Goal: Task Accomplishment & Management: Manage account settings

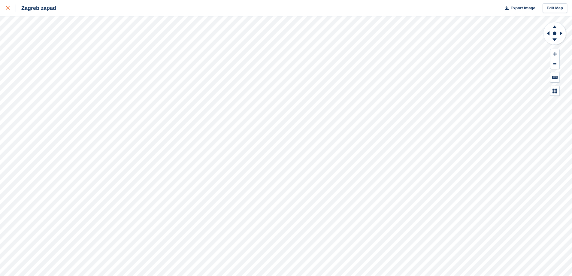
click at [11, 10] on div at bounding box center [11, 8] width 10 height 7
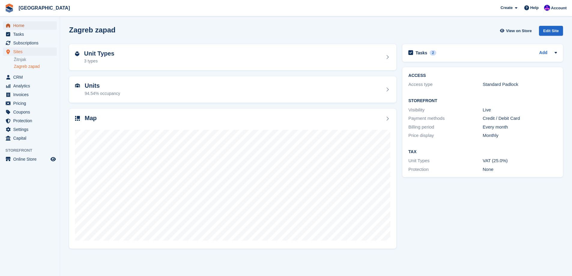
click at [18, 24] on span "Home" at bounding box center [31, 25] width 36 height 8
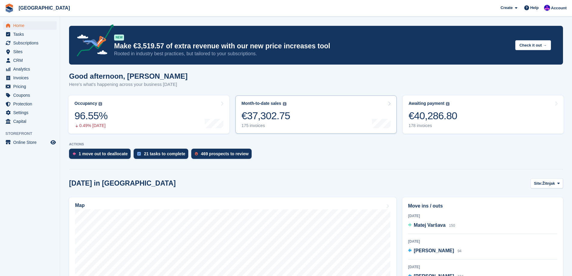
click at [289, 107] on link "Month-to-date sales The sum of all finalised invoices generated this month to d…" at bounding box center [315, 114] width 161 height 38
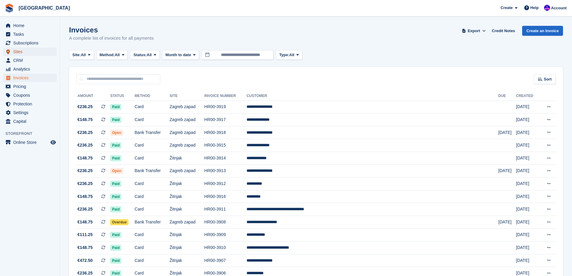
click at [17, 52] on span "Sites" at bounding box center [31, 51] width 36 height 8
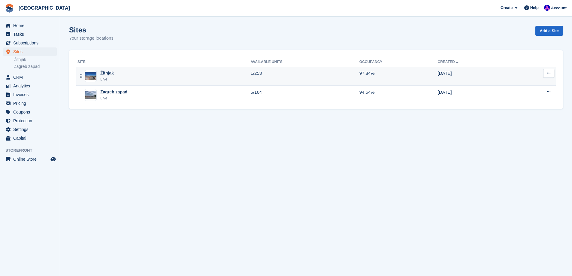
click at [129, 77] on div "Žitnjak Live" at bounding box center [163, 76] width 173 height 12
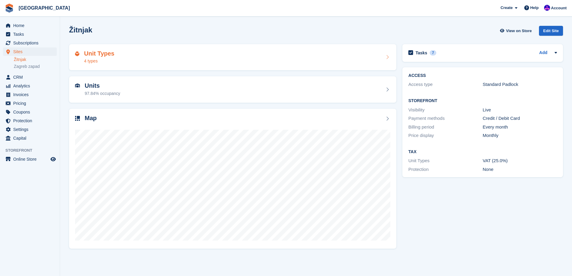
click at [163, 52] on div "Unit Types 4 types" at bounding box center [232, 57] width 315 height 14
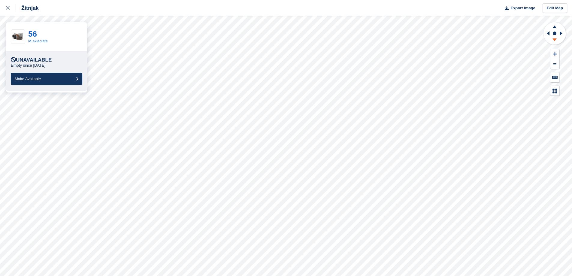
click at [556, 40] on icon at bounding box center [555, 41] width 16 height 8
click at [555, 26] on icon at bounding box center [555, 26] width 16 height 8
click at [556, 41] on icon at bounding box center [555, 41] width 16 height 8
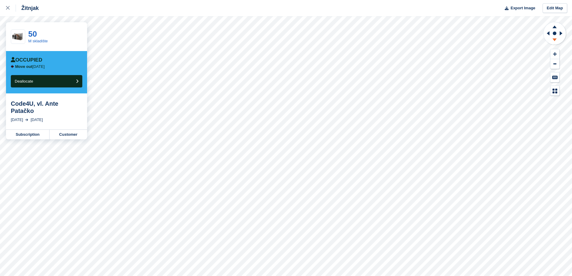
click at [554, 42] on icon at bounding box center [555, 41] width 16 height 8
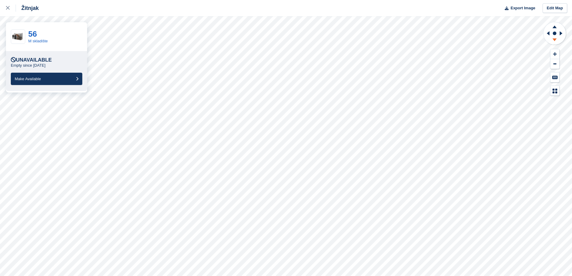
click at [555, 40] on icon at bounding box center [554, 39] width 4 height 3
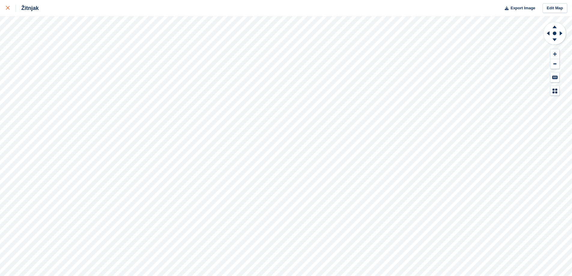
click at [2, 13] on link at bounding box center [8, 8] width 16 height 16
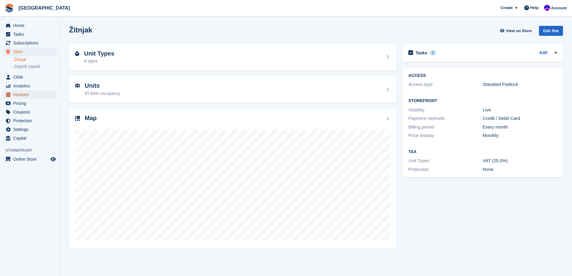
click at [33, 95] on span "Invoices" at bounding box center [31, 94] width 36 height 8
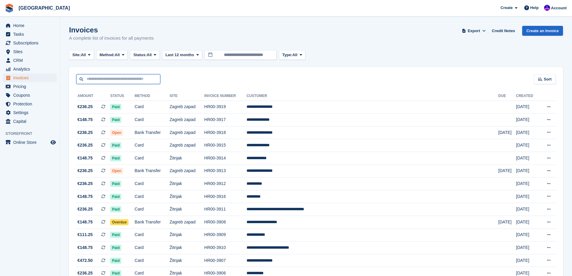
click at [146, 78] on input "text" at bounding box center [118, 79] width 84 height 10
type input "******"
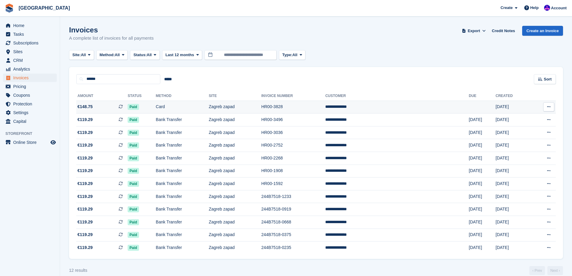
click at [185, 113] on td "Card" at bounding box center [182, 107] width 53 height 13
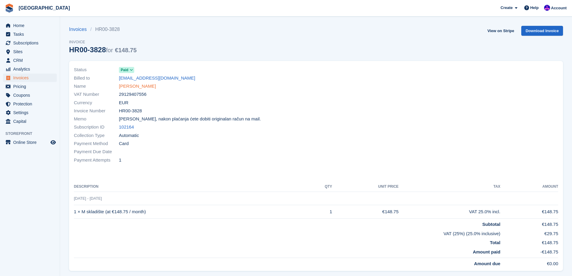
click at [144, 86] on link "Jasmina Kruhak" at bounding box center [137, 86] width 37 height 7
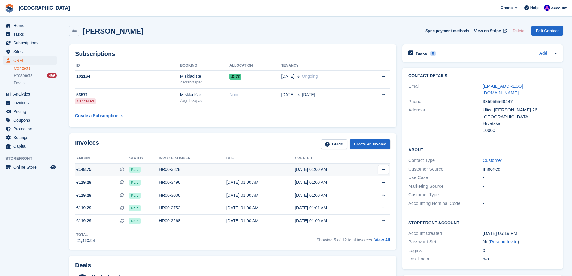
click at [226, 166] on td at bounding box center [260, 169] width 68 height 13
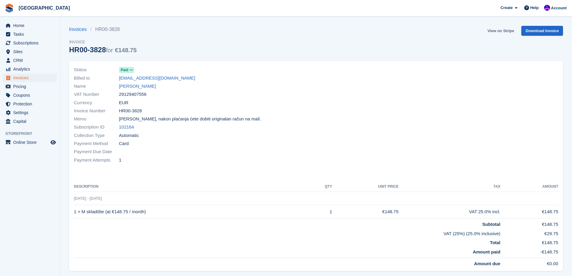
click at [500, 32] on link "View on Stripe" at bounding box center [501, 31] width 32 height 10
click at [140, 83] on link "Jasmina Kruhak" at bounding box center [137, 86] width 37 height 7
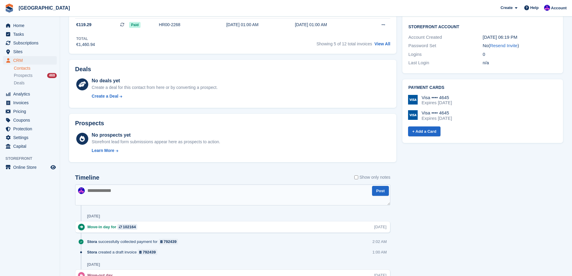
scroll to position [206, 0]
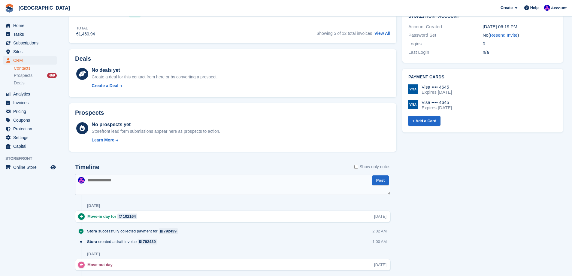
drag, startPoint x: 184, startPoint y: 188, endPoint x: 200, endPoint y: 186, distance: 16.0
click at [185, 188] on textarea at bounding box center [232, 184] width 315 height 21
type textarea "**********"
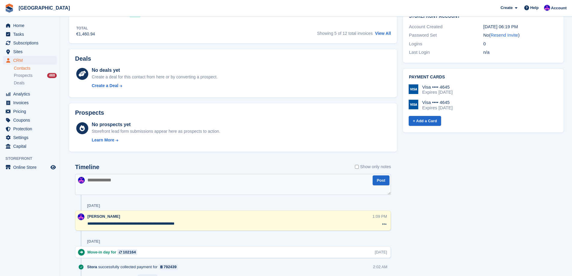
drag, startPoint x: 196, startPoint y: 224, endPoint x: 86, endPoint y: 227, distance: 109.6
click at [86, 227] on div "**********" at bounding box center [233, 220] width 316 height 20
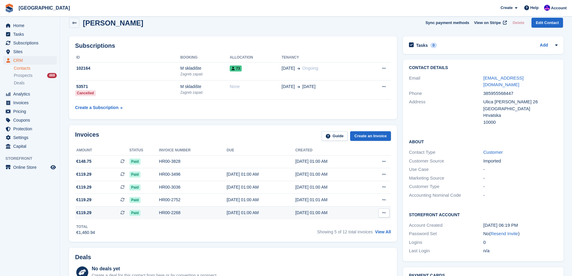
scroll to position [0, 0]
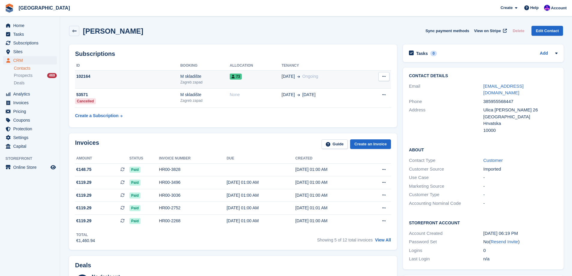
click at [233, 80] on td "73" at bounding box center [256, 79] width 52 height 18
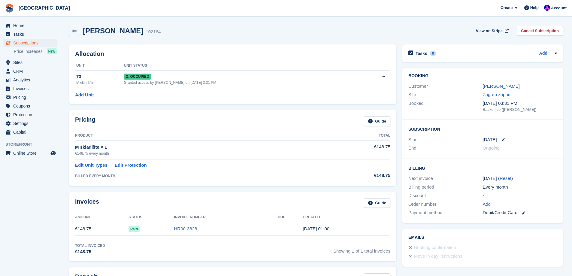
scroll to position [200, 0]
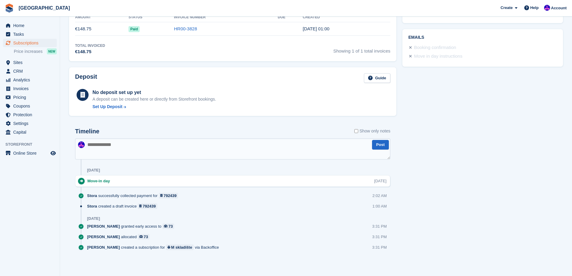
click at [137, 154] on textarea at bounding box center [232, 148] width 315 height 21
paste textarea "**********"
type textarea "**********"
click at [379, 147] on button "Post" at bounding box center [380, 145] width 17 height 10
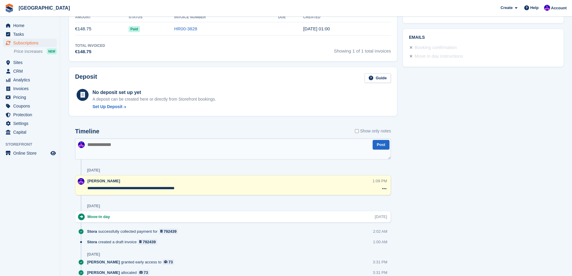
click at [468, 215] on div "Tasks 0 Add No tasks related to Subscription #102164 Booking Customer Jasmina K…" at bounding box center [483, 74] width 167 height 465
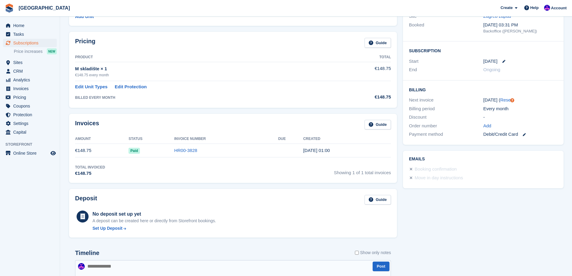
scroll to position [0, 0]
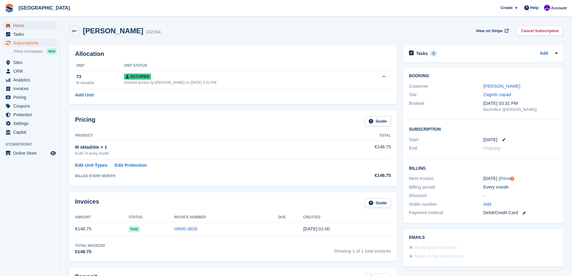
click at [35, 23] on span "Home" at bounding box center [31, 25] width 36 height 8
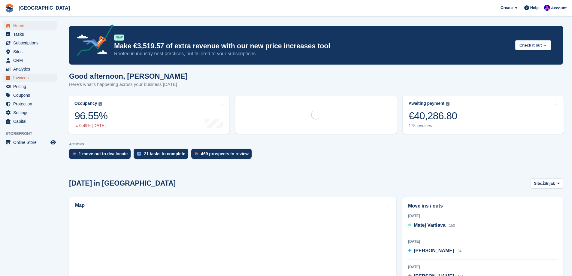
click at [28, 78] on span "Invoices" at bounding box center [31, 78] width 36 height 8
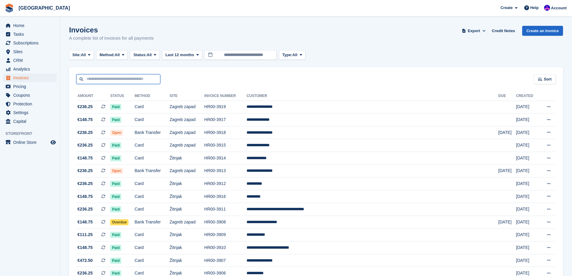
click at [102, 81] on input "text" at bounding box center [118, 79] width 84 height 10
type input "******"
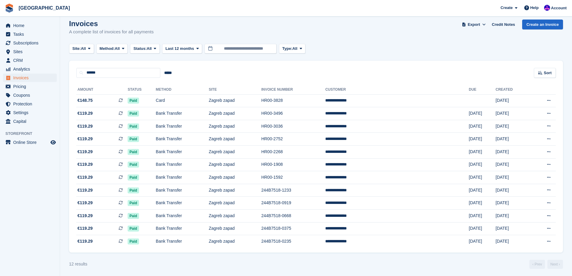
scroll to position [8, 0]
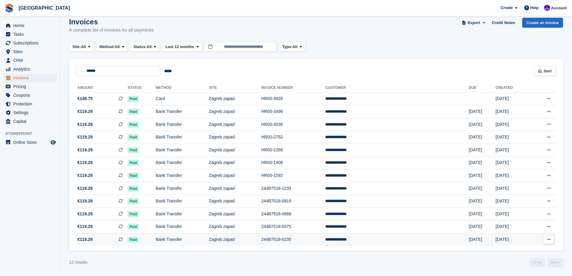
click at [198, 242] on td "Bank Transfer" at bounding box center [182, 239] width 53 height 13
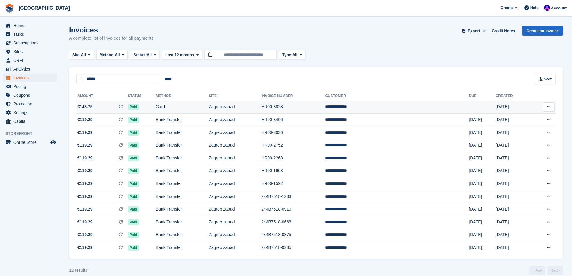
click at [156, 107] on td "Paid" at bounding box center [142, 107] width 28 height 13
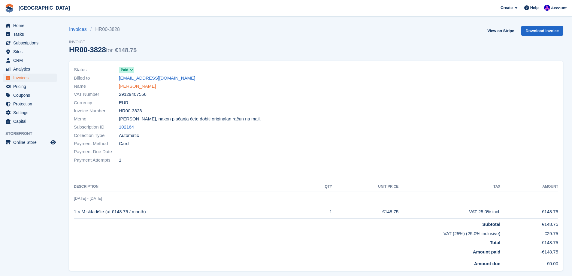
click at [140, 85] on link "Jasmina Kruhak" at bounding box center [137, 86] width 37 height 7
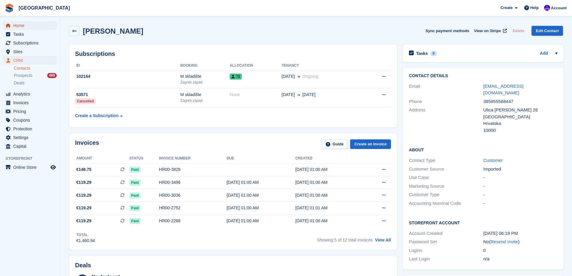
click at [20, 29] on span "Home" at bounding box center [31, 25] width 36 height 8
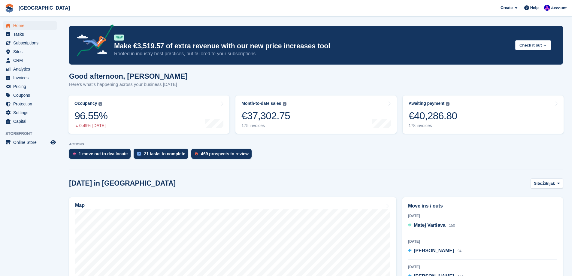
click at [299, 176] on section "NEW Make €3,519.57 of extra revenue with our new price increases tool Rooted in…" at bounding box center [316, 239] width 512 height 478
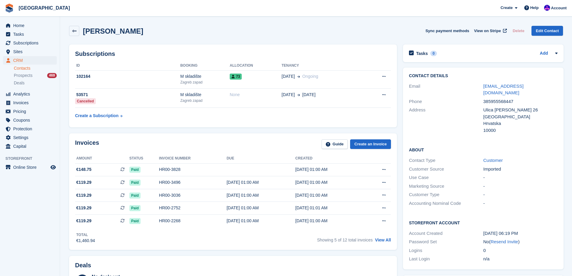
click at [164, 145] on div "Invoices Guide Create an Invoice" at bounding box center [233, 146] width 316 height 14
click at [26, 100] on span "Invoices" at bounding box center [31, 102] width 36 height 8
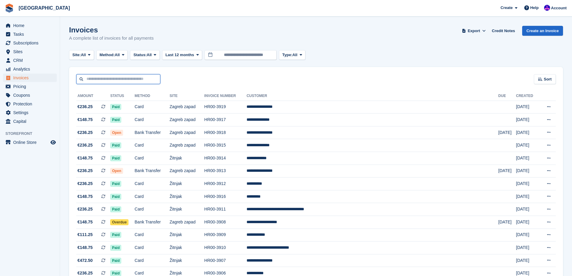
click at [152, 82] on input "text" at bounding box center [118, 79] width 84 height 10
type input "********"
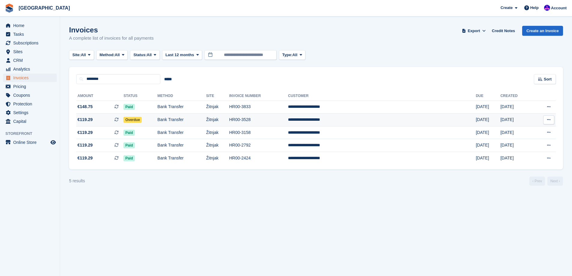
click at [288, 123] on td "HR00-3528" at bounding box center [258, 119] width 59 height 13
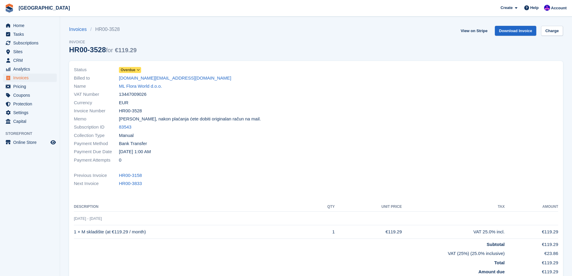
click at [142, 69] on div "Status Overdue" at bounding box center [193, 70] width 239 height 8
click at [136, 69] on span at bounding box center [138, 70] width 5 height 5
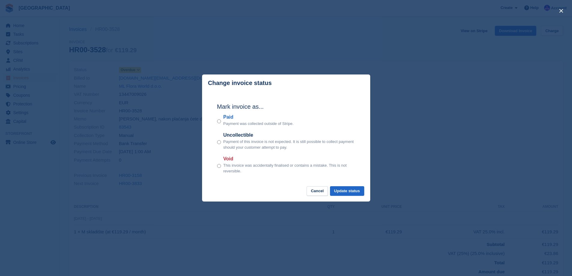
click at [221, 120] on div "Paid Payment was collected outside of Stripe." at bounding box center [286, 119] width 138 height 13
click at [221, 121] on div "Paid Payment was collected outside of Stripe." at bounding box center [286, 119] width 138 height 13
click at [354, 192] on button "Update status" at bounding box center [347, 191] width 34 height 10
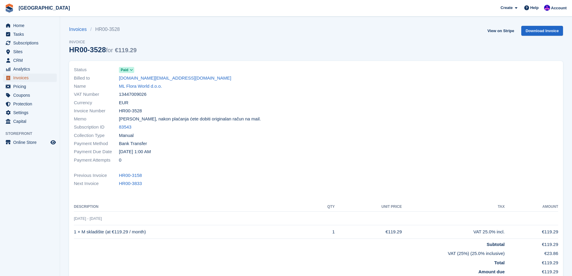
click at [24, 76] on span "Invoices" at bounding box center [31, 78] width 36 height 8
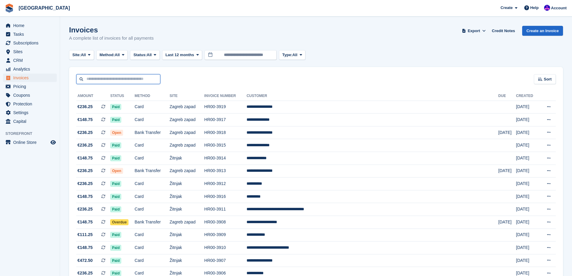
click at [146, 83] on input "text" at bounding box center [118, 79] width 84 height 10
type input "*******"
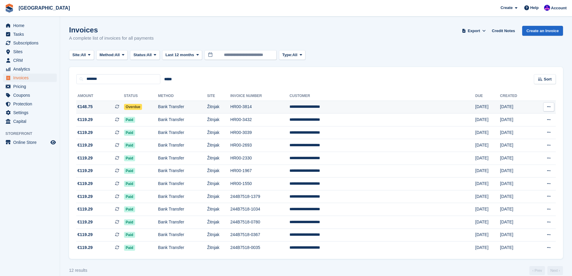
click at [197, 106] on td "Bank Transfer" at bounding box center [182, 107] width 49 height 13
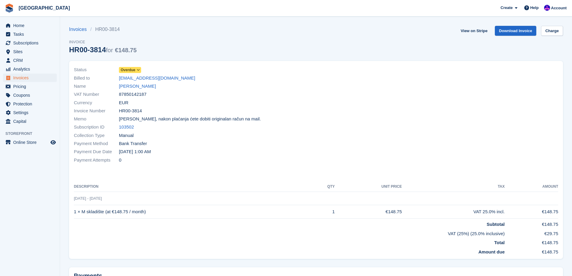
click at [125, 68] on span "Overdue" at bounding box center [128, 69] width 15 height 5
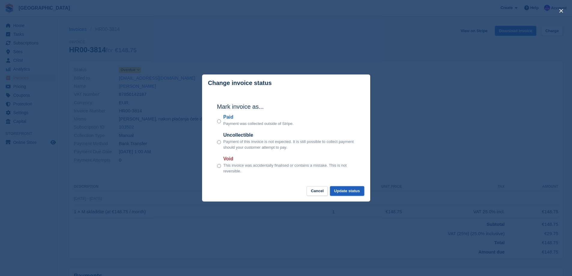
click at [354, 194] on button "Update status" at bounding box center [347, 191] width 34 height 10
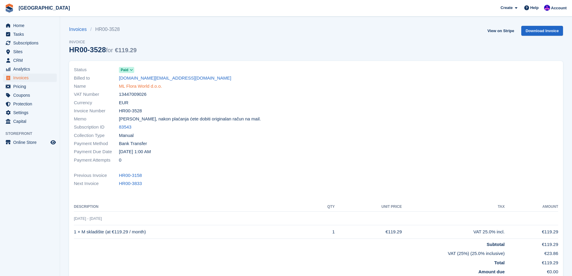
click at [135, 87] on link "ML Flora World d.o.o." at bounding box center [140, 86] width 43 height 7
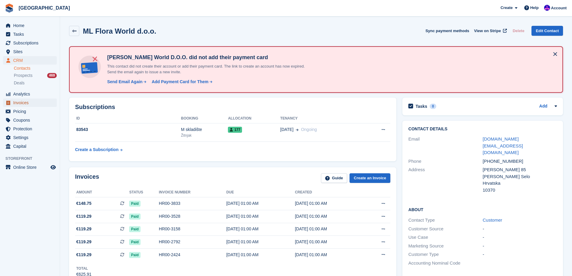
click at [26, 103] on span "Invoices" at bounding box center [31, 102] width 36 height 8
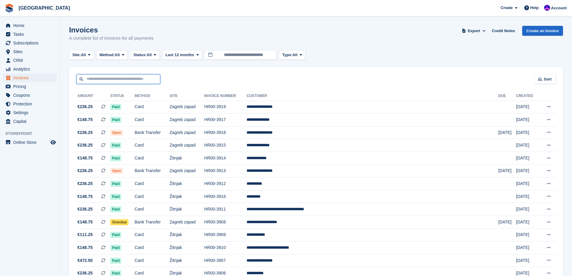
click at [133, 80] on input "text" at bounding box center [118, 79] width 84 height 10
type input "*********"
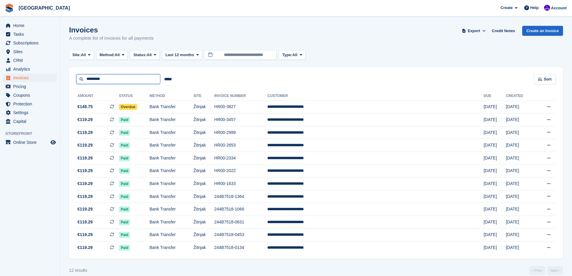
click at [123, 77] on input "*********" at bounding box center [118, 79] width 84 height 10
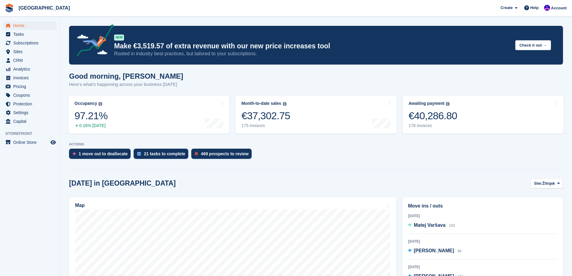
scroll to position [30, 0]
